Goal: Find specific page/section

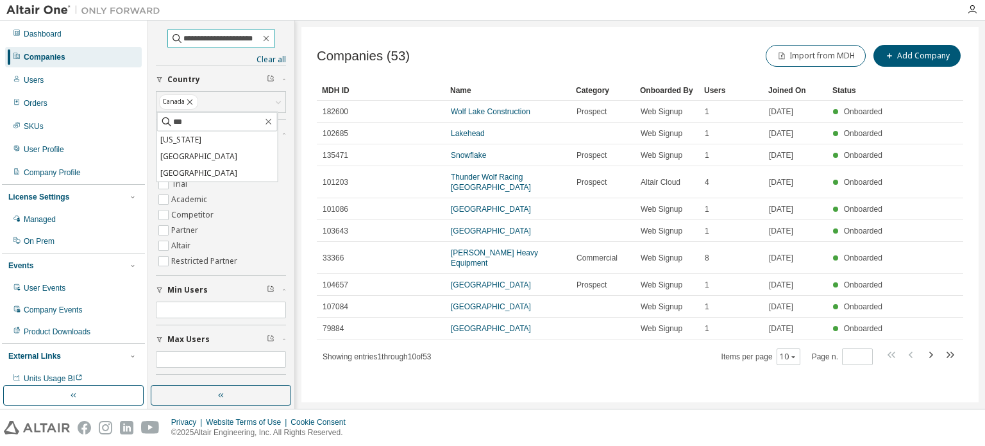
click at [275, 38] on span "**********" at bounding box center [221, 38] width 108 height 19
click at [271, 39] on icon "button" at bounding box center [266, 38] width 10 height 10
